Goal: Information Seeking & Learning: Learn about a topic

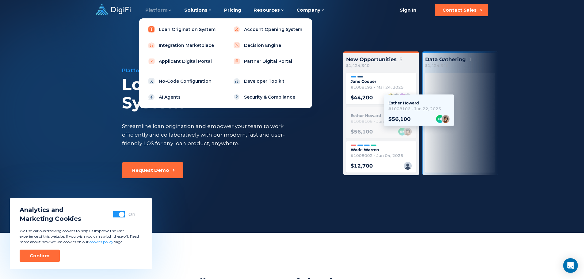
click at [174, 31] on link "Loan Origination System" at bounding box center [183, 29] width 78 height 12
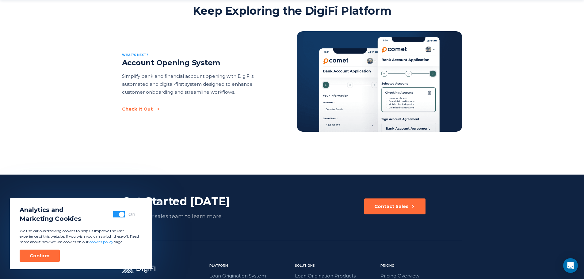
scroll to position [1318, 0]
